Goal: Obtain resource: Obtain resource

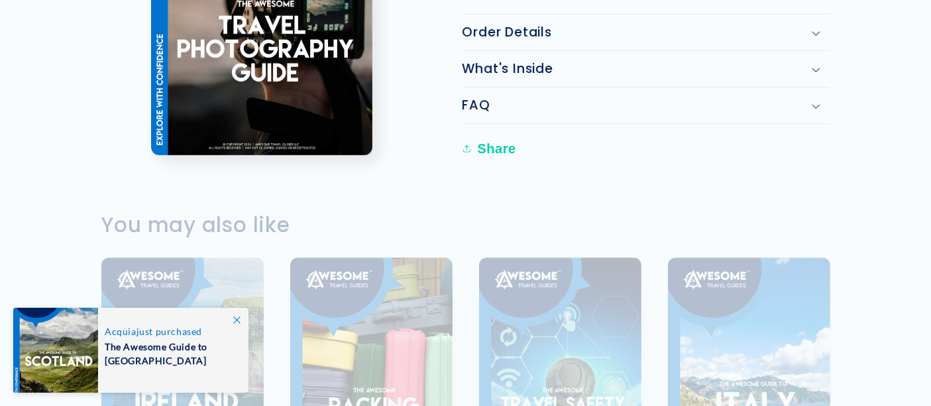
scroll to position [1031, 0]
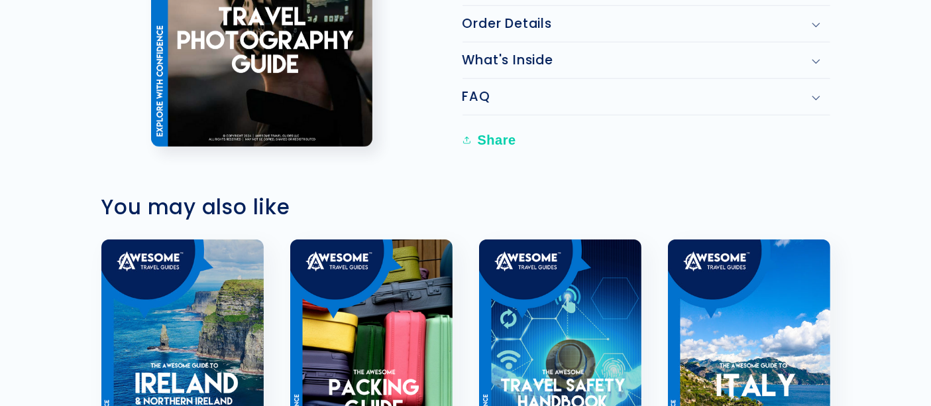
click at [511, 52] on h2 "What's Inside" at bounding box center [508, 60] width 91 height 16
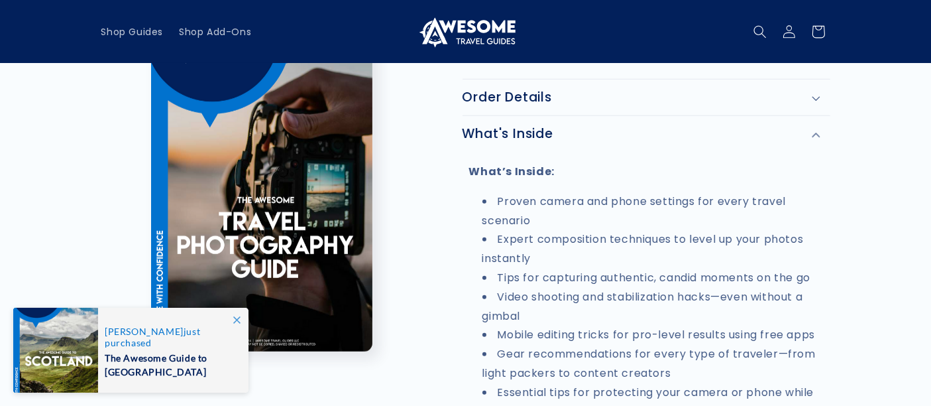
scroll to position [589, 0]
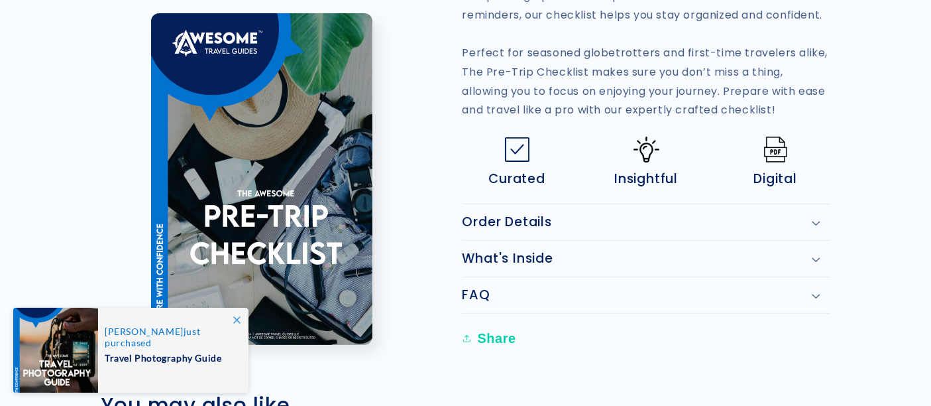
scroll to position [442, 0]
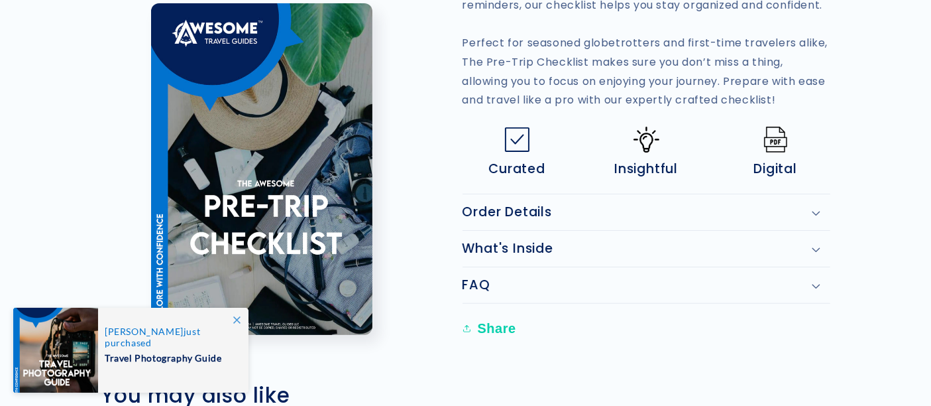
click at [522, 206] on h2 "Order Details" at bounding box center [507, 212] width 89 height 16
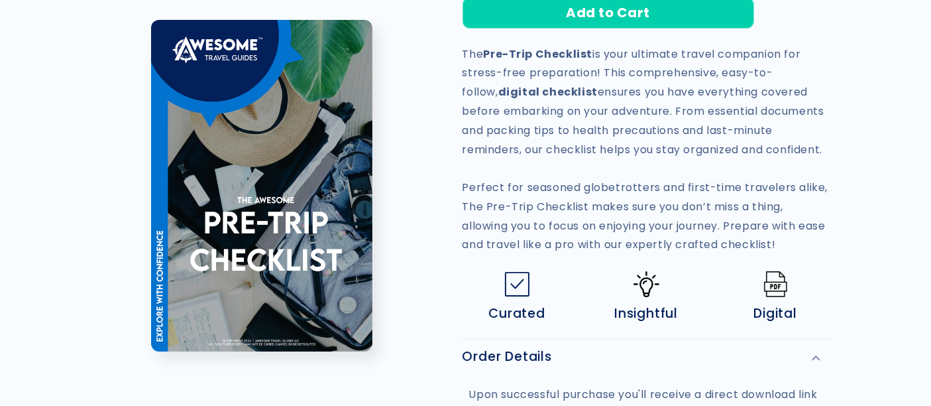
scroll to position [294, 0]
